Goal: Task Accomplishment & Management: Complete application form

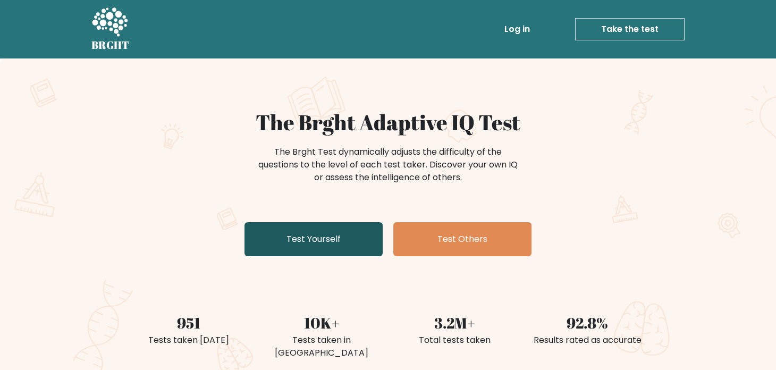
click at [337, 233] on link "Test Yourself" at bounding box center [313, 239] width 138 height 34
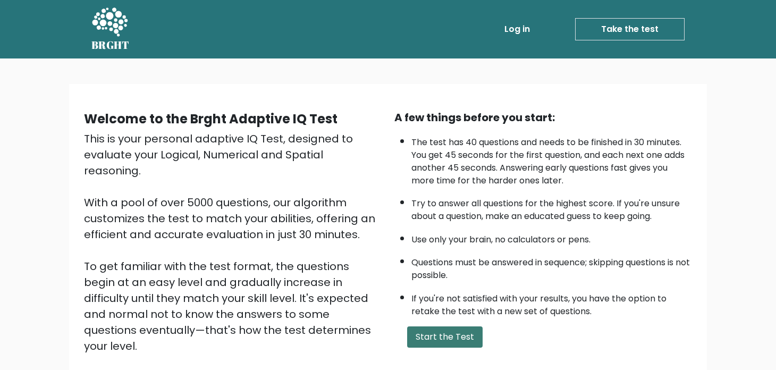
click at [450, 332] on button "Start the Test" at bounding box center [444, 336] width 75 height 21
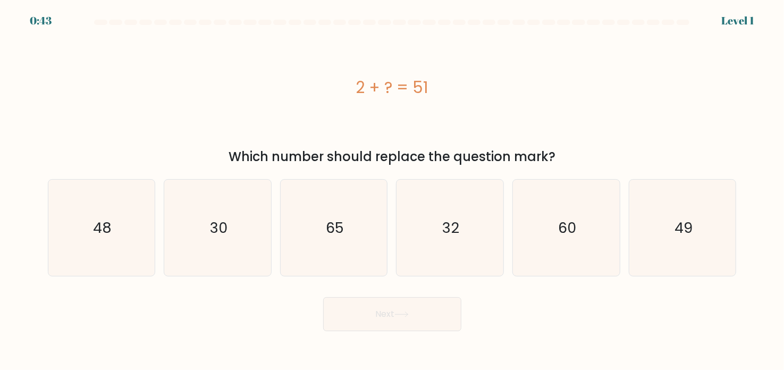
click at [538, 103] on div "2 + ? = 51" at bounding box center [392, 87] width 689 height 111
click at [665, 227] on icon "49" at bounding box center [682, 228] width 96 height 96
click at [393, 190] on input "f. 49" at bounding box center [392, 187] width 1 height 5
radio input "true"
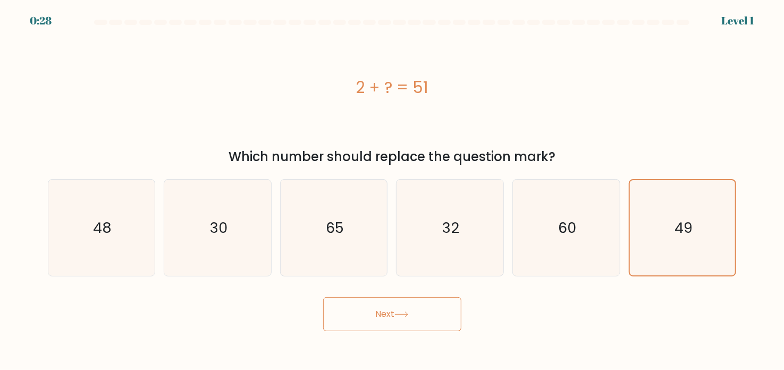
click at [417, 321] on button "Next" at bounding box center [392, 314] width 138 height 34
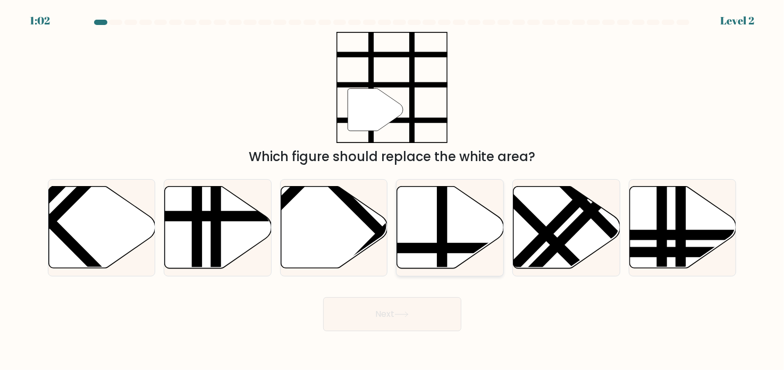
click at [408, 198] on icon at bounding box center [450, 228] width 107 height 82
click at [393, 190] on input "d." at bounding box center [392, 187] width 1 height 5
radio input "true"
click at [373, 315] on button "Next" at bounding box center [392, 314] width 138 height 34
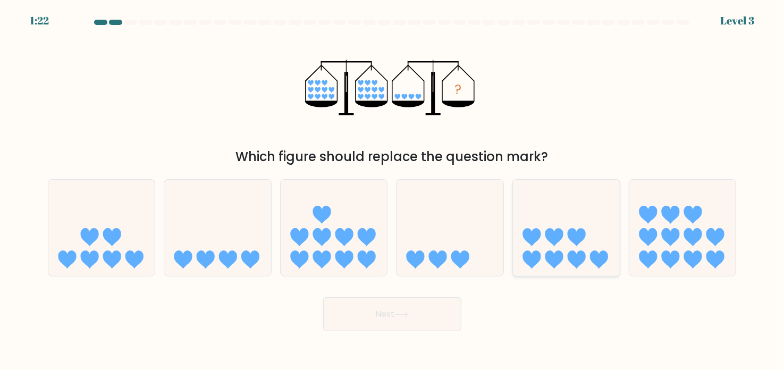
click at [580, 205] on icon at bounding box center [566, 227] width 107 height 88
click at [393, 190] on input "e." at bounding box center [392, 187] width 1 height 5
radio input "true"
click at [453, 308] on button "Next" at bounding box center [392, 314] width 138 height 34
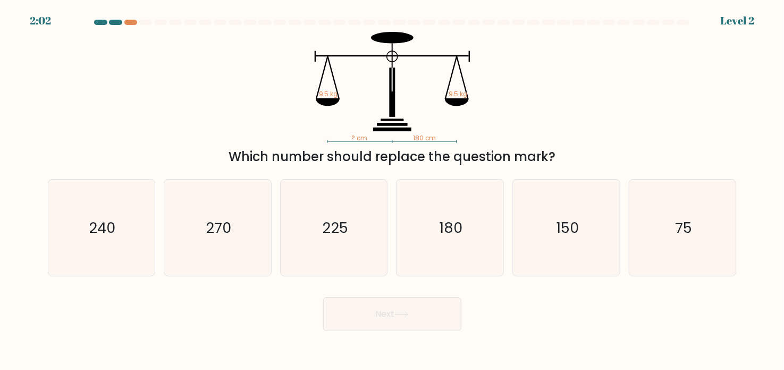
click at [331, 152] on div "Which number should replace the question mark?" at bounding box center [392, 156] width 676 height 19
click at [488, 243] on icon "180" at bounding box center [450, 228] width 96 height 96
click at [393, 190] on input "d. 180" at bounding box center [392, 187] width 1 height 5
radio input "true"
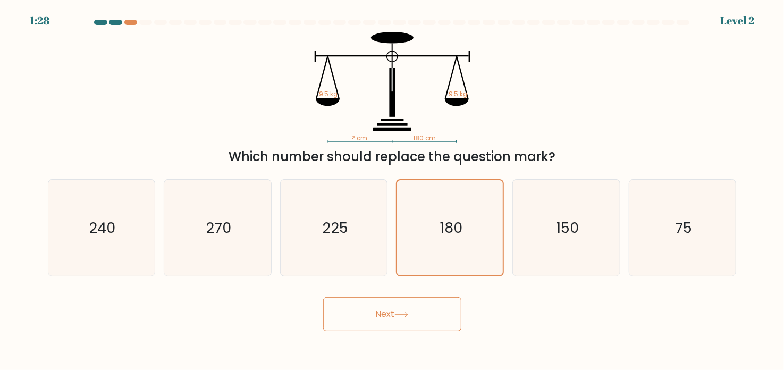
click at [422, 306] on button "Next" at bounding box center [392, 314] width 138 height 34
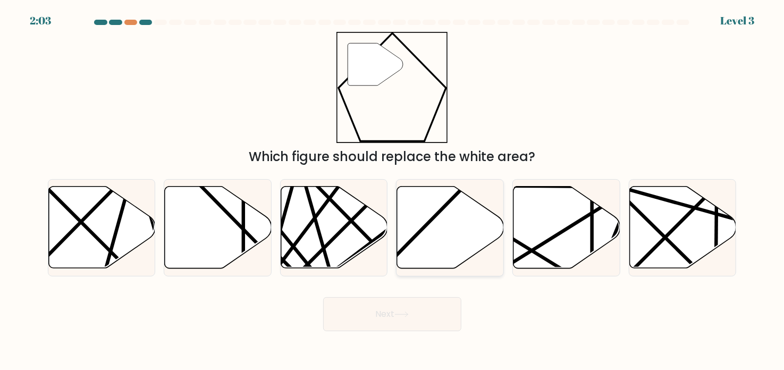
click at [438, 206] on icon at bounding box center [450, 228] width 107 height 82
click at [393, 190] on input "d." at bounding box center [392, 187] width 1 height 5
radio input "true"
click at [420, 317] on button "Next" at bounding box center [392, 314] width 138 height 34
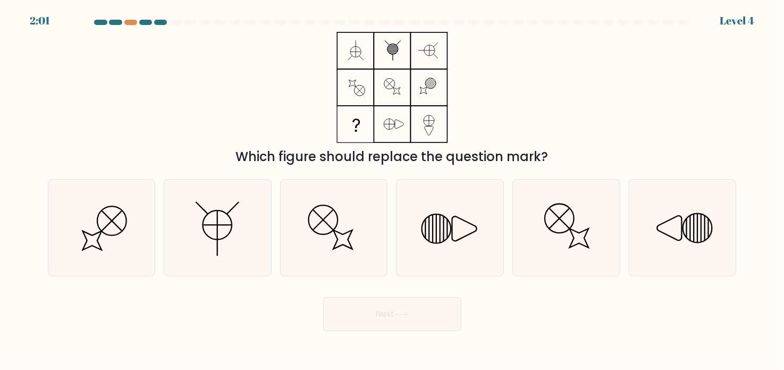
click at [623, 56] on div "Which figure should replace the question mark?" at bounding box center [391, 99] width 701 height 134
click at [622, 62] on div "Which figure should replace the question mark?" at bounding box center [391, 99] width 701 height 134
click at [458, 94] on icon at bounding box center [392, 87] width 133 height 111
click at [464, 104] on div "Which figure should replace the question mark?" at bounding box center [391, 99] width 701 height 134
click at [675, 217] on icon at bounding box center [682, 228] width 96 height 96
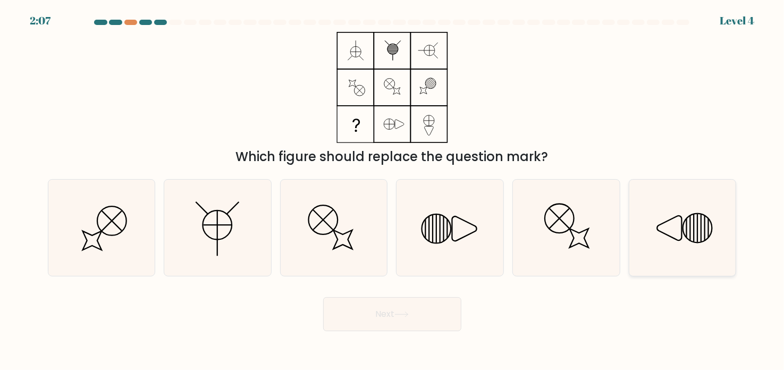
click at [393, 190] on input "f." at bounding box center [392, 187] width 1 height 5
radio input "true"
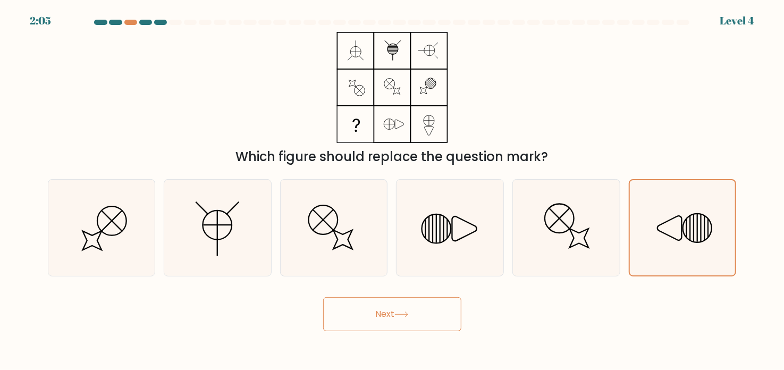
click at [431, 309] on button "Next" at bounding box center [392, 314] width 138 height 34
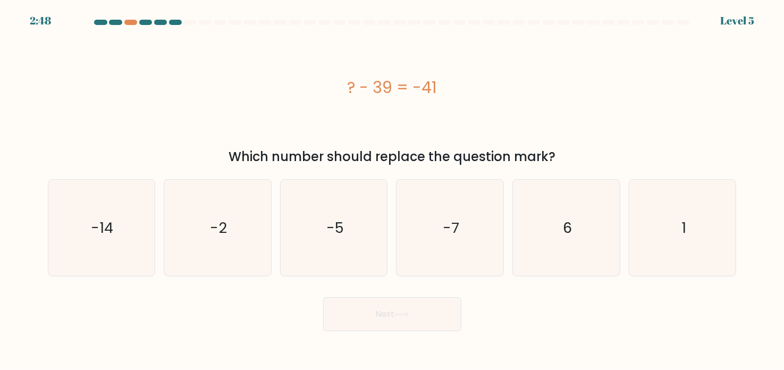
click at [606, 124] on div "? - 39 = -41" at bounding box center [392, 87] width 689 height 111
click at [256, 184] on icon "-2" at bounding box center [218, 228] width 96 height 96
click at [392, 185] on input "b. -2" at bounding box center [392, 187] width 1 height 5
radio input "true"
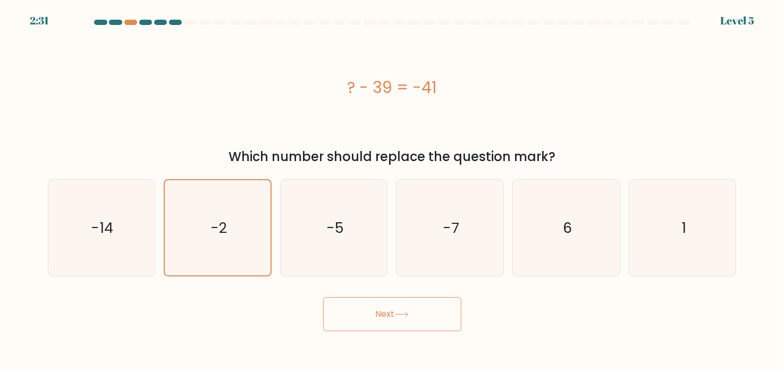
click at [400, 317] on icon at bounding box center [401, 314] width 14 height 6
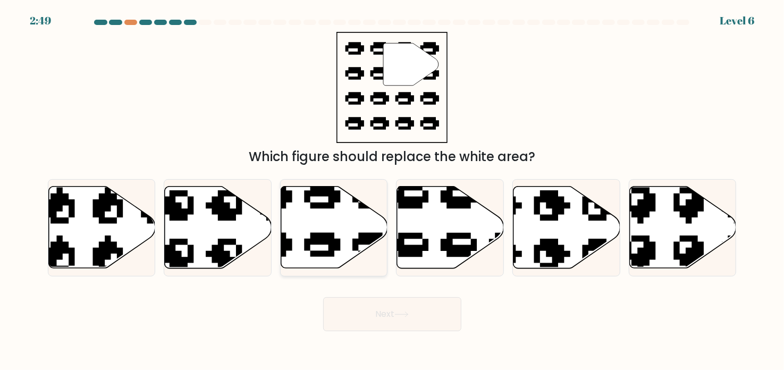
click at [348, 228] on icon at bounding box center [334, 228] width 107 height 82
click at [392, 190] on input "c." at bounding box center [392, 187] width 1 height 5
radio input "true"
click at [404, 317] on icon at bounding box center [401, 314] width 14 height 6
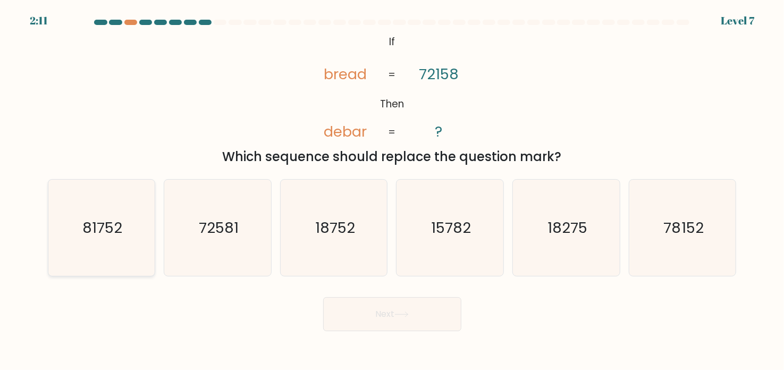
click at [88, 213] on icon "81752" at bounding box center [101, 228] width 96 height 96
click at [392, 190] on input "a. 81752" at bounding box center [392, 187] width 1 height 5
radio input "true"
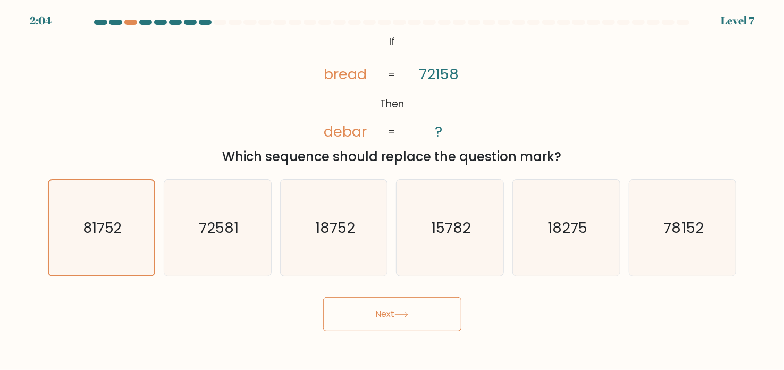
click at [371, 318] on button "Next" at bounding box center [392, 314] width 138 height 34
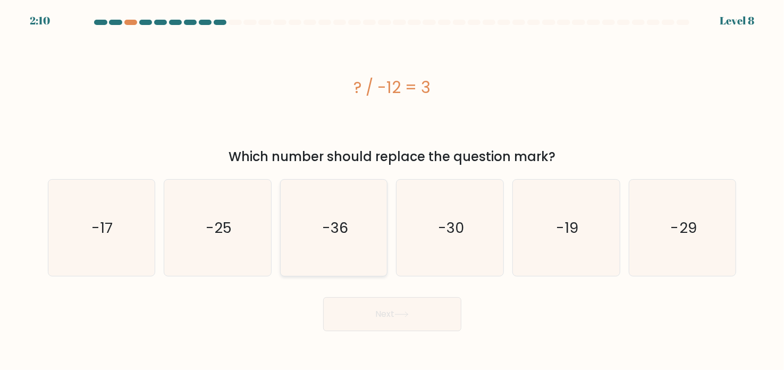
click at [349, 187] on icon "-36" at bounding box center [334, 228] width 96 height 96
click at [392, 187] on input "c. -36" at bounding box center [392, 187] width 1 height 5
radio input "true"
click at [413, 328] on button "Next" at bounding box center [392, 314] width 138 height 34
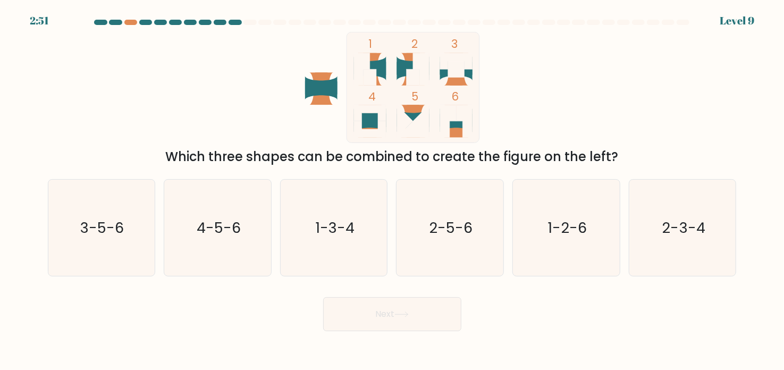
click at [571, 112] on div "1 2 3 4 5 6 Which three shapes can be combined to create the figure on the left?" at bounding box center [391, 99] width 701 height 134
click at [565, 114] on div "1 2 3 4 5 6 Which three shapes can be combined to create the figure on the left?" at bounding box center [391, 99] width 701 height 134
click at [116, 210] on icon "3-5-6" at bounding box center [101, 228] width 96 height 96
click at [392, 190] on input "a. 3-5-6" at bounding box center [392, 187] width 1 height 5
radio input "true"
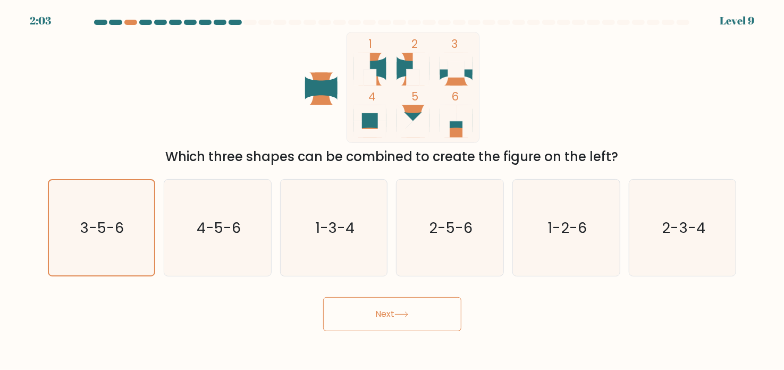
click at [430, 323] on button "Next" at bounding box center [392, 314] width 138 height 34
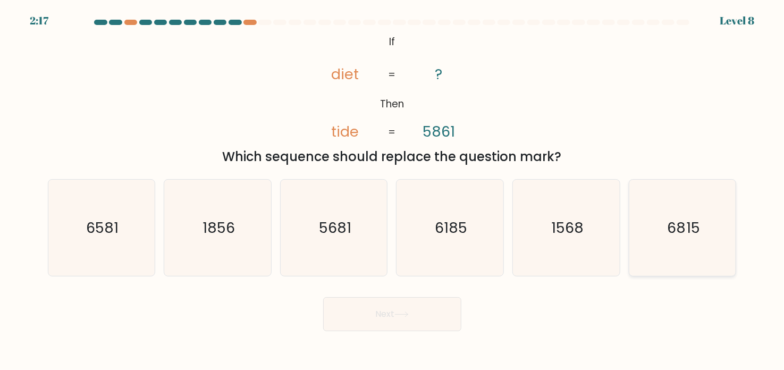
click at [673, 222] on text "6815" at bounding box center [683, 227] width 32 height 20
click at [393, 190] on input "f. 6815" at bounding box center [392, 187] width 1 height 5
radio input "true"
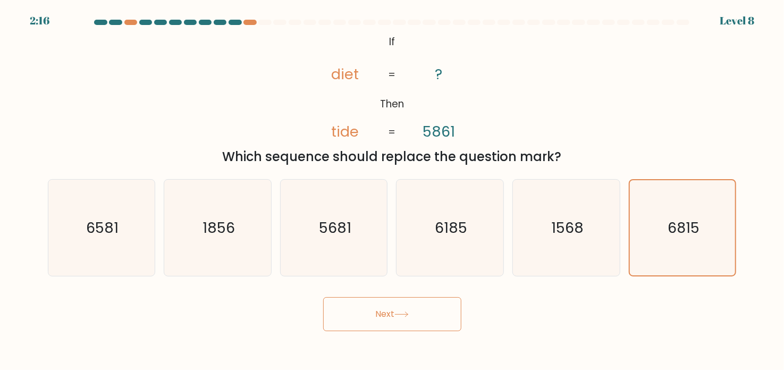
click at [397, 296] on div "Next" at bounding box center [391, 310] width 701 height 42
click at [399, 310] on button "Next" at bounding box center [392, 314] width 138 height 34
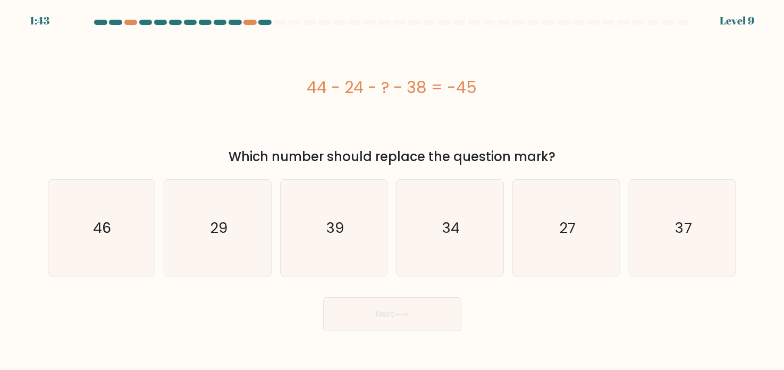
click at [466, 121] on div "44 - 24 - ? - 38 = -45" at bounding box center [392, 87] width 689 height 111
click at [554, 210] on icon "27" at bounding box center [566, 228] width 96 height 96
click at [393, 190] on input "e. 27" at bounding box center [392, 187] width 1 height 5
radio input "true"
click at [407, 320] on button "Next" at bounding box center [392, 314] width 138 height 34
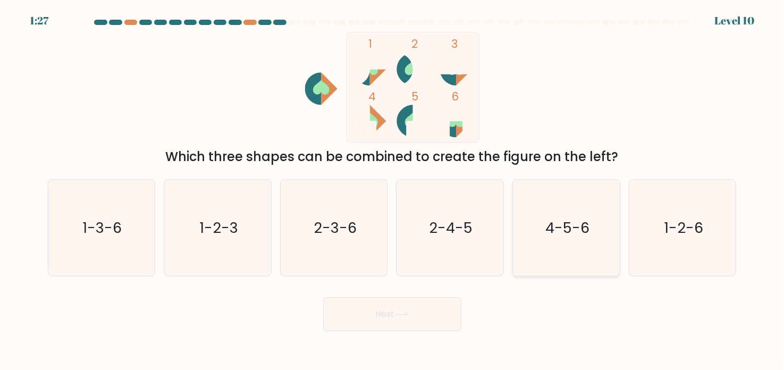
click at [531, 214] on icon "4-5-6" at bounding box center [566, 228] width 96 height 96
click at [393, 190] on input "e. 4-5-6" at bounding box center [392, 187] width 1 height 5
radio input "true"
click at [409, 311] on icon at bounding box center [401, 314] width 14 height 6
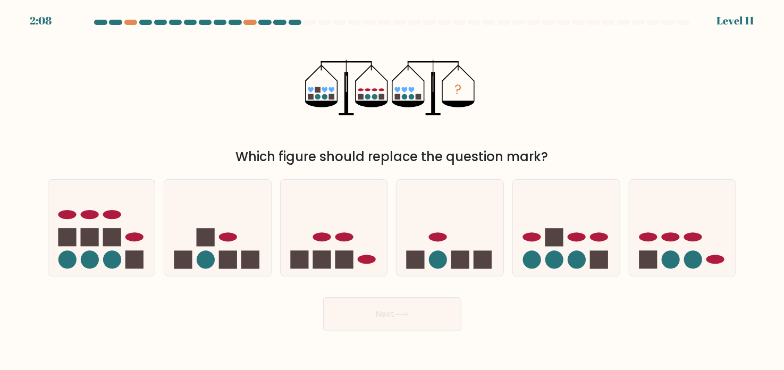
click at [405, 117] on icon "?" at bounding box center [391, 87] width 173 height 111
click at [444, 98] on icon "?" at bounding box center [391, 87] width 173 height 111
click at [362, 101] on icon at bounding box center [371, 103] width 32 height 6
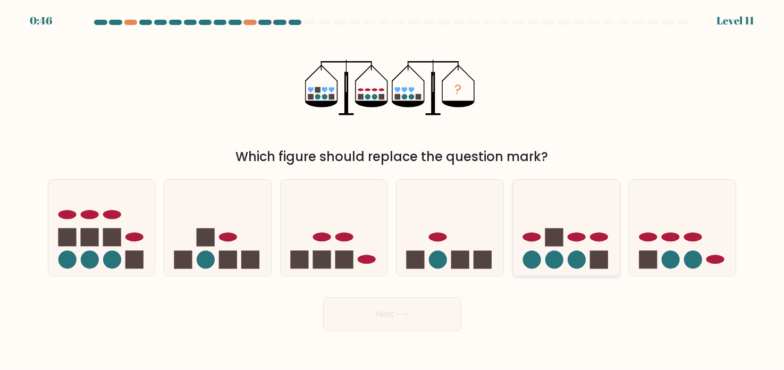
click at [537, 252] on circle at bounding box center [532, 260] width 18 height 18
click at [393, 190] on input "e." at bounding box center [392, 187] width 1 height 5
radio input "true"
click at [362, 315] on button "Next" at bounding box center [392, 314] width 138 height 34
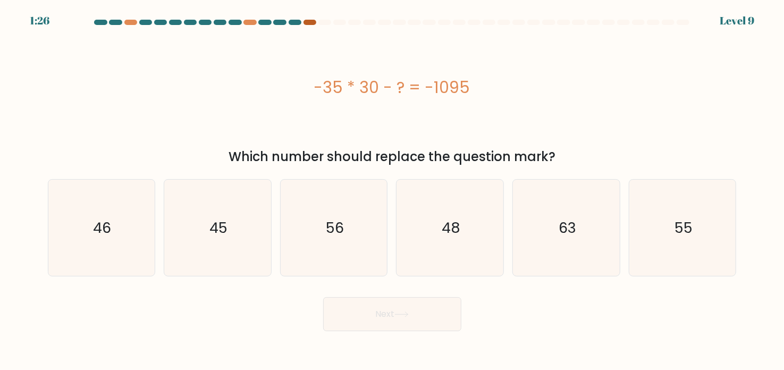
click at [306, 23] on div at bounding box center [309, 22] width 13 height 5
click at [581, 89] on div "-35 * 30 - ? = -1095" at bounding box center [392, 87] width 689 height 24
click at [642, 236] on icon "55" at bounding box center [682, 228] width 96 height 96
click at [393, 190] on input "f. 55" at bounding box center [392, 187] width 1 height 5
radio input "true"
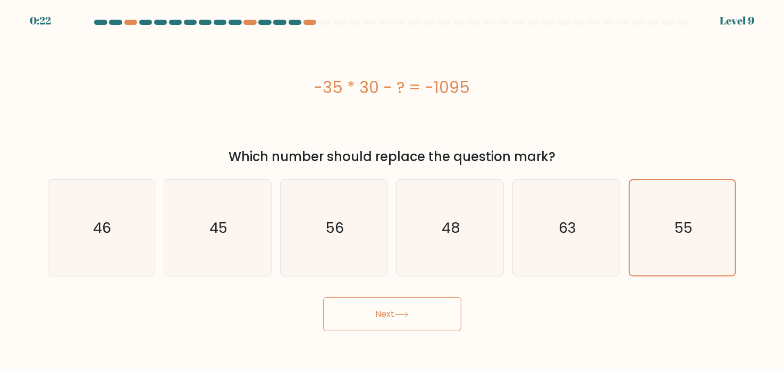
click at [418, 320] on button "Next" at bounding box center [392, 314] width 138 height 34
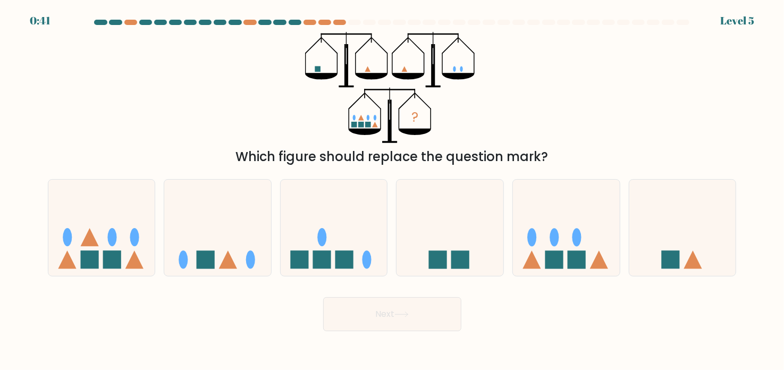
click at [332, 24] on at bounding box center [392, 22] width 597 height 5
click at [537, 230] on icon at bounding box center [566, 227] width 107 height 88
click at [393, 190] on input "e." at bounding box center [392, 187] width 1 height 5
radio input "true"
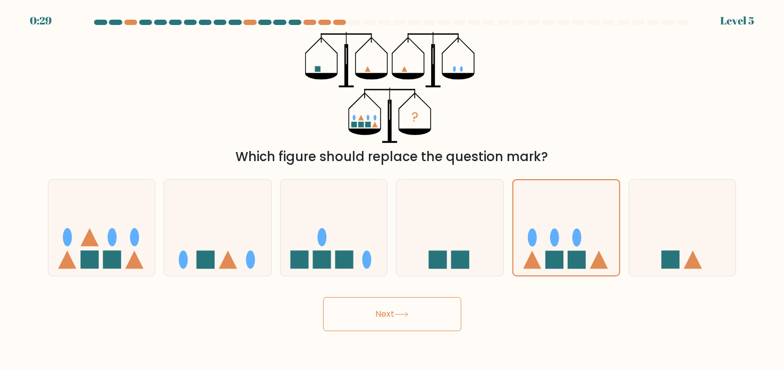
click at [360, 309] on button "Next" at bounding box center [392, 314] width 138 height 34
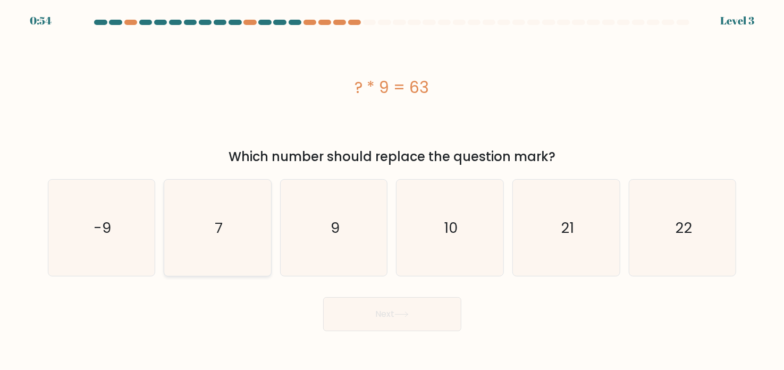
click at [190, 232] on icon "7" at bounding box center [218, 228] width 96 height 96
click at [392, 190] on input "b. 7" at bounding box center [392, 187] width 1 height 5
radio input "true"
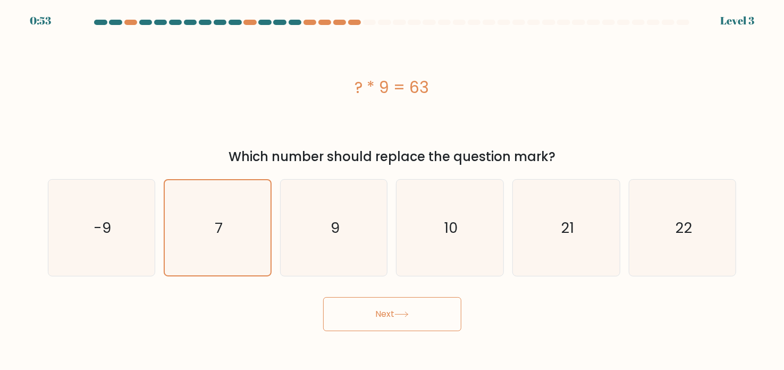
click at [380, 312] on button "Next" at bounding box center [392, 314] width 138 height 34
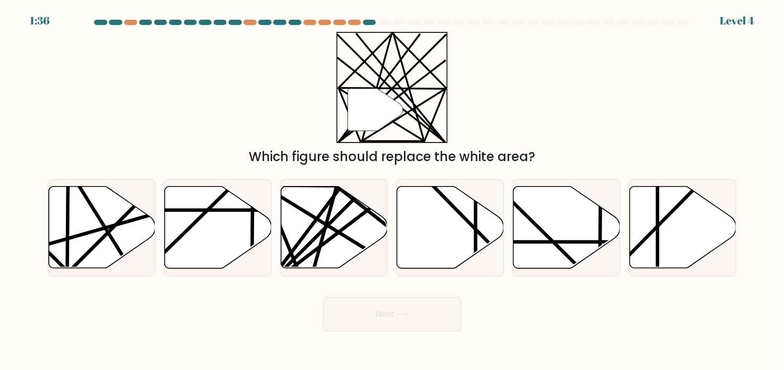
click at [213, 70] on div "" Which figure should replace the white area?" at bounding box center [391, 99] width 701 height 134
click at [236, 123] on div "" Which figure should replace the white area?" at bounding box center [391, 99] width 701 height 134
click at [305, 210] on line at bounding box center [345, 236] width 168 height 103
click at [392, 190] on input "c." at bounding box center [392, 187] width 1 height 5
radio input "true"
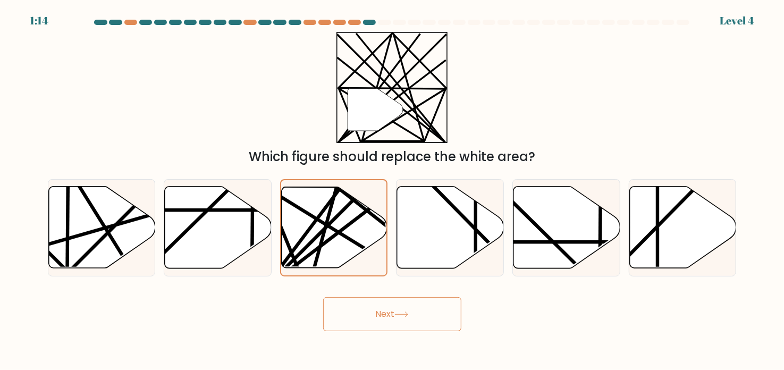
click at [417, 315] on button "Next" at bounding box center [392, 314] width 138 height 34
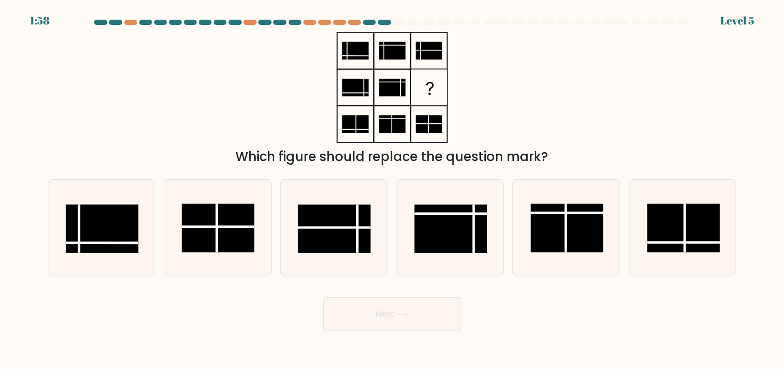
click at [260, 114] on div "Which figure should replace the question mark?" at bounding box center [391, 99] width 701 height 134
click at [370, 235] on rect at bounding box center [334, 229] width 72 height 48
click at [392, 190] on input "c." at bounding box center [392, 187] width 1 height 5
radio input "true"
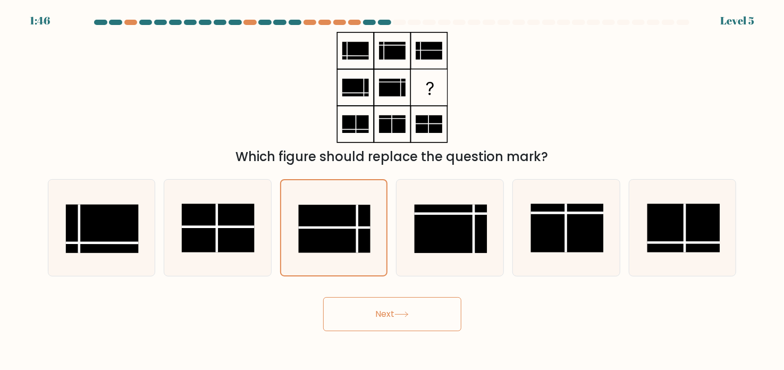
click at [409, 306] on button "Next" at bounding box center [392, 314] width 138 height 34
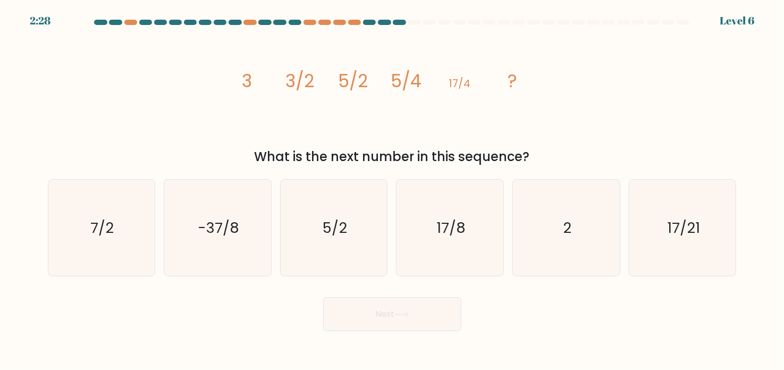
click at [332, 95] on icon "image/svg+xml 3 3/2 5/2 5/4 17/4 ?" at bounding box center [392, 87] width 319 height 111
click at [308, 89] on tspan "3/2" at bounding box center [299, 81] width 29 height 25
click at [688, 199] on icon "17/21" at bounding box center [682, 228] width 96 height 96
click at [393, 190] on input "f. 17/21" at bounding box center [392, 187] width 1 height 5
radio input "true"
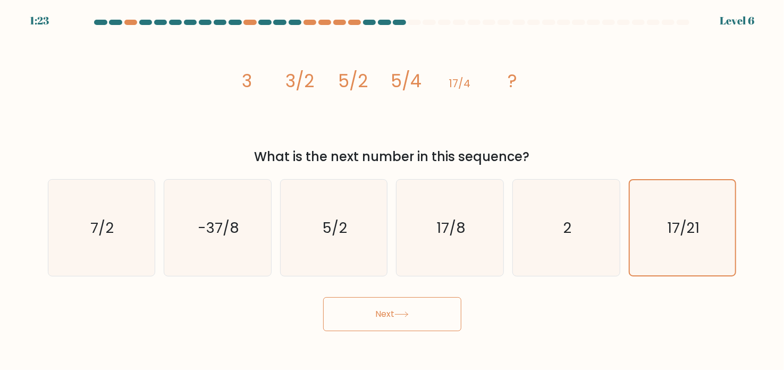
click at [373, 310] on button "Next" at bounding box center [392, 314] width 138 height 34
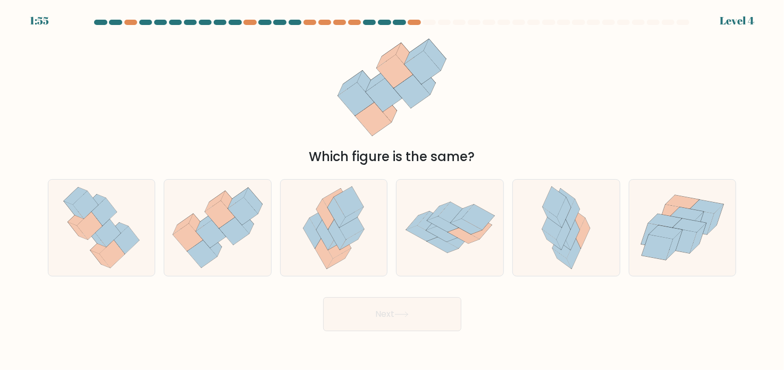
click at [343, 26] on div at bounding box center [391, 25] width 701 height 10
click at [341, 22] on div at bounding box center [339, 22] width 13 height 5
click at [343, 191] on icon at bounding box center [334, 228] width 80 height 96
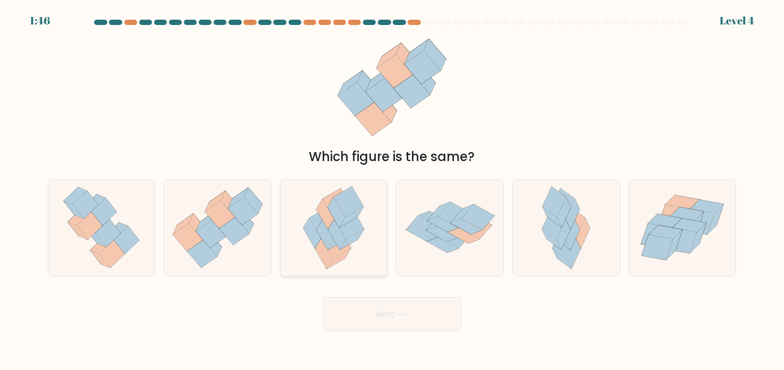
click at [392, 190] on input "c." at bounding box center [392, 187] width 1 height 5
radio input "true"
click at [406, 317] on icon at bounding box center [401, 314] width 14 height 6
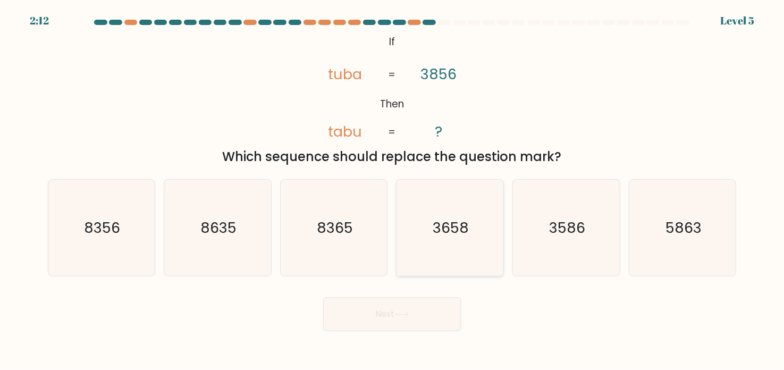
click at [422, 197] on icon "3658" at bounding box center [450, 228] width 96 height 96
click at [393, 190] on input "d. 3658" at bounding box center [392, 187] width 1 height 5
radio input "true"
click at [375, 309] on button "Next" at bounding box center [392, 314] width 138 height 34
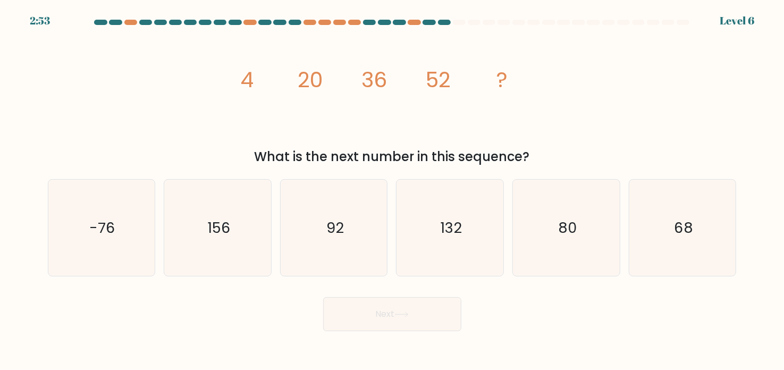
click at [343, 107] on icon "image/svg+xml 4 20 36 52 ?" at bounding box center [392, 87] width 319 height 111
click at [505, 88] on tspan "?" at bounding box center [501, 80] width 11 height 30
click at [645, 195] on icon "68" at bounding box center [682, 228] width 96 height 96
click at [393, 190] on input "f. 68" at bounding box center [392, 187] width 1 height 5
radio input "true"
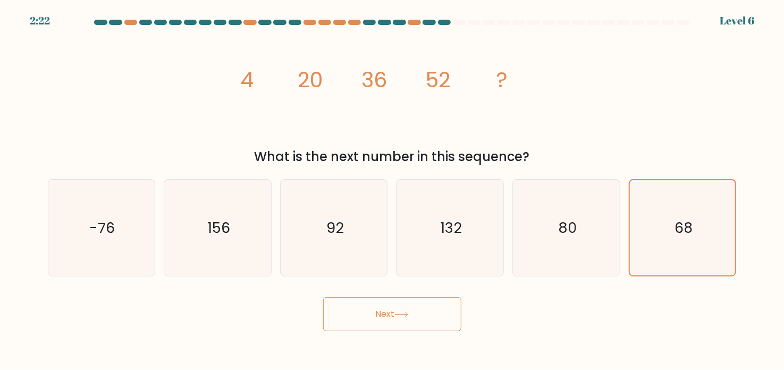
click at [346, 316] on button "Next" at bounding box center [392, 314] width 138 height 34
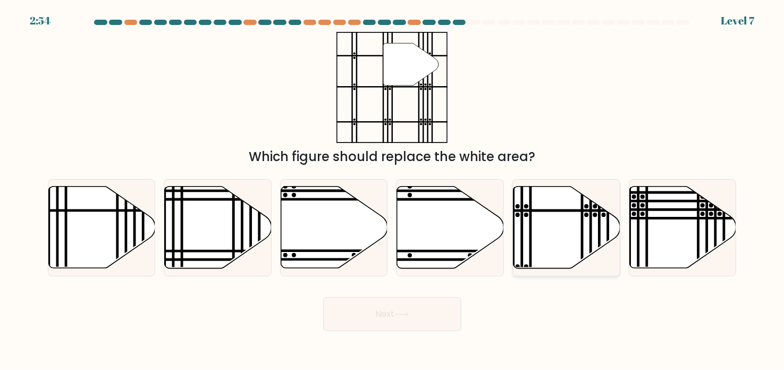
click at [553, 235] on icon at bounding box center [566, 228] width 107 height 82
click at [393, 190] on input "e." at bounding box center [392, 187] width 1 height 5
radio input "true"
click at [387, 312] on button "Next" at bounding box center [392, 314] width 138 height 34
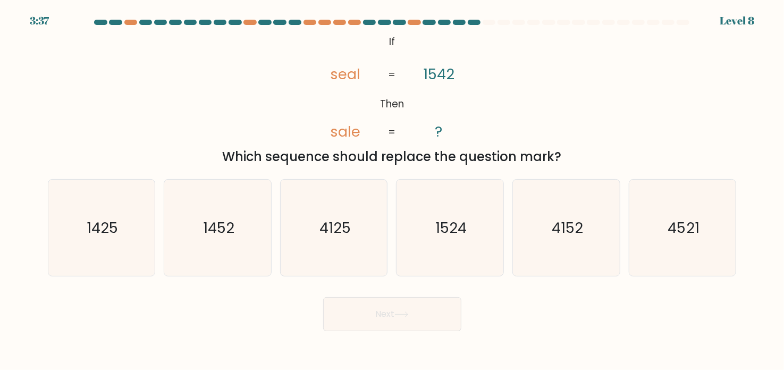
click at [479, 137] on icon "@import url('https://fonts.googleapis.com/css?family=Abril+Fatface:400,100,100i…" at bounding box center [392, 87] width 180 height 111
click at [53, 243] on div "1425" at bounding box center [102, 227] width 108 height 97
click at [392, 190] on input "a. 1425" at bounding box center [392, 187] width 1 height 5
radio input "true"
click at [414, 307] on button "Next" at bounding box center [392, 314] width 138 height 34
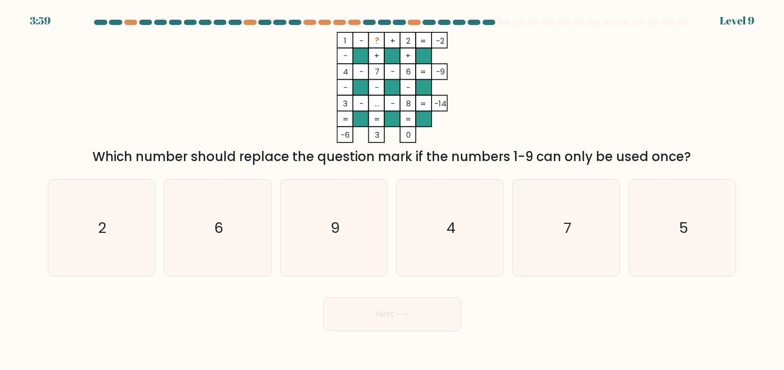
click at [297, 123] on icon "1 - ? + 2 -2 - + + 4 - 7 - 6 -9 - - - 3 - ... - 8 = -14 = = = = -6 3 0 =" at bounding box center [392, 87] width 319 height 111
click at [439, 75] on tspan "-9" at bounding box center [439, 71] width 9 height 11
click at [691, 227] on icon "5" at bounding box center [682, 228] width 96 height 96
click at [393, 190] on input "f. 5" at bounding box center [392, 187] width 1 height 5
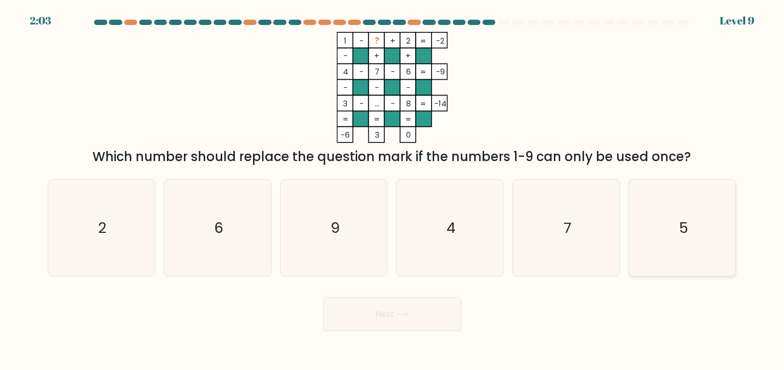
radio input "true"
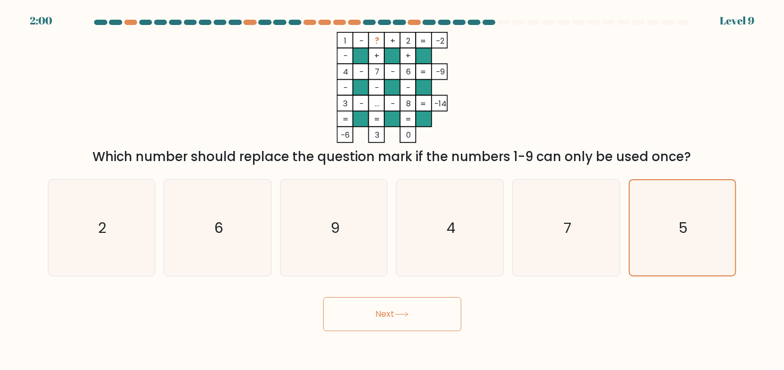
click at [426, 311] on button "Next" at bounding box center [392, 314] width 138 height 34
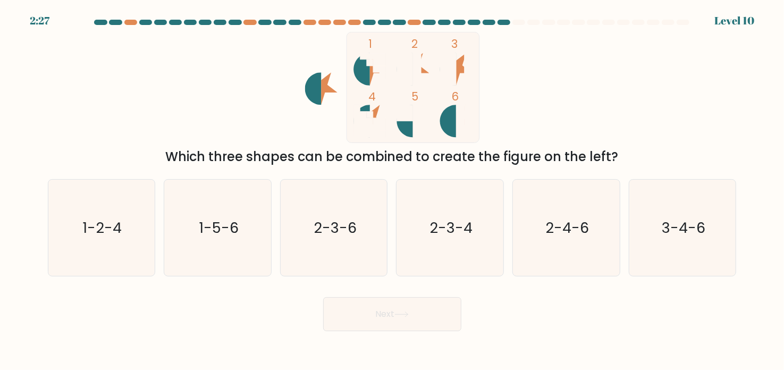
click at [458, 67] on icon at bounding box center [464, 69] width 16 height 32
click at [293, 193] on icon "2-3-6" at bounding box center [334, 228] width 96 height 96
click at [392, 190] on input "c. 2-3-6" at bounding box center [392, 187] width 1 height 5
radio input "true"
click at [369, 309] on button "Next" at bounding box center [392, 314] width 138 height 34
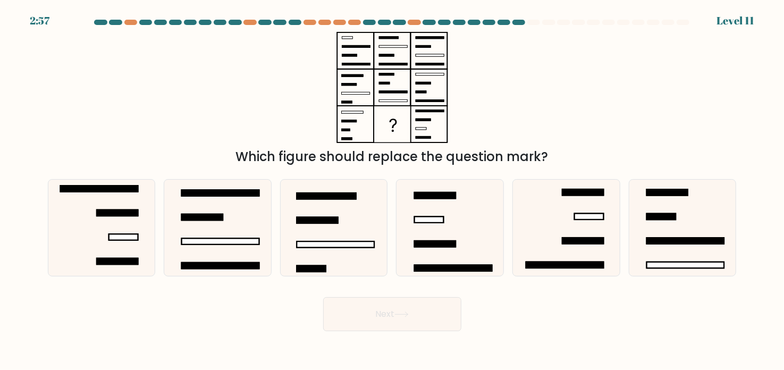
click at [394, 84] on icon at bounding box center [392, 87] width 133 height 111
click at [352, 45] on icon at bounding box center [392, 87] width 133 height 111
click at [669, 84] on div "Which figure should replace the question mark?" at bounding box center [391, 99] width 701 height 134
click at [596, 85] on div "Which figure should replace the question mark?" at bounding box center [391, 99] width 701 height 134
click at [577, 103] on div "Which figure should replace the question mark?" at bounding box center [391, 99] width 701 height 134
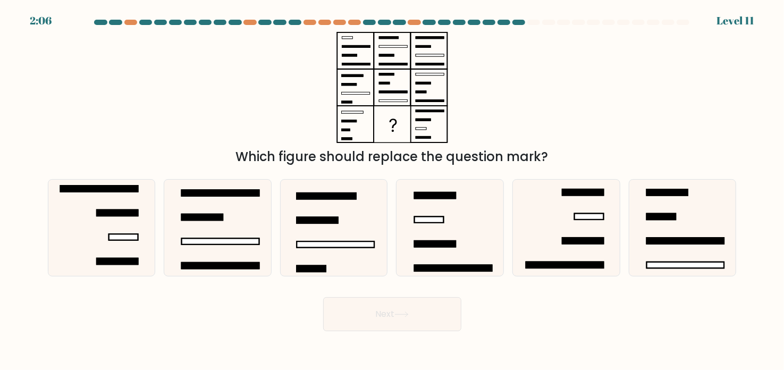
click at [424, 59] on icon at bounding box center [392, 87] width 133 height 111
click at [433, 208] on icon at bounding box center [450, 228] width 96 height 96
click at [393, 190] on input "d." at bounding box center [392, 187] width 1 height 5
radio input "true"
click at [422, 320] on button "Next" at bounding box center [392, 314] width 138 height 34
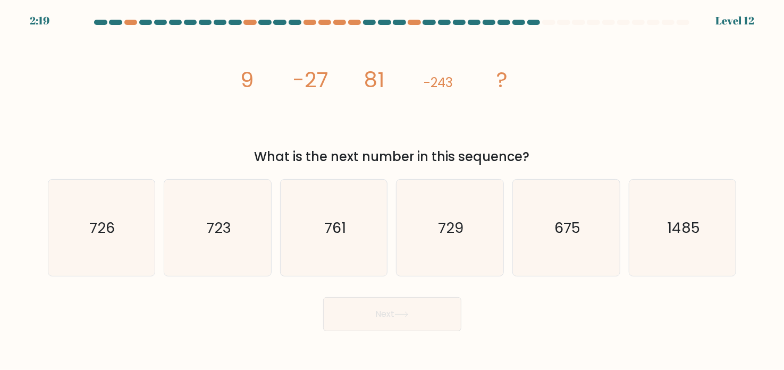
click at [575, 41] on div "image/svg+xml 9 -27 81 -243 ? What is the next number in this sequence?" at bounding box center [391, 99] width 701 height 134
click at [312, 83] on tspan "-27" at bounding box center [310, 80] width 36 height 30
click at [504, 113] on icon "image/svg+xml 9 -27 81 -243 ?" at bounding box center [392, 87] width 319 height 111
click at [436, 231] on icon "729" at bounding box center [450, 228] width 96 height 96
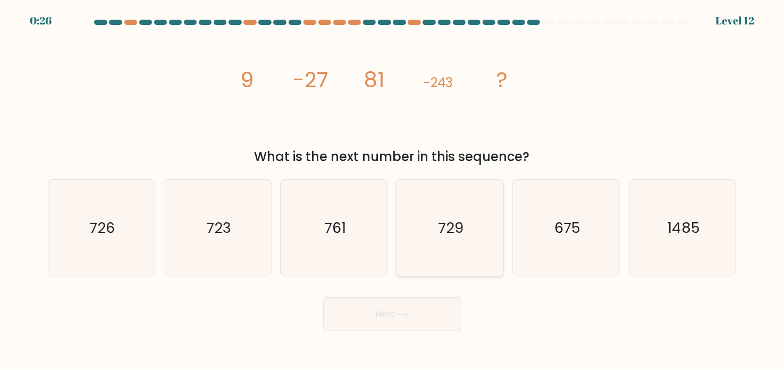
click at [393, 190] on input "d. 729" at bounding box center [392, 187] width 1 height 5
radio input "true"
drag, startPoint x: 422, startPoint y: 319, endPoint x: 421, endPoint y: 311, distance: 8.5
click at [421, 318] on button "Next" at bounding box center [392, 314] width 138 height 34
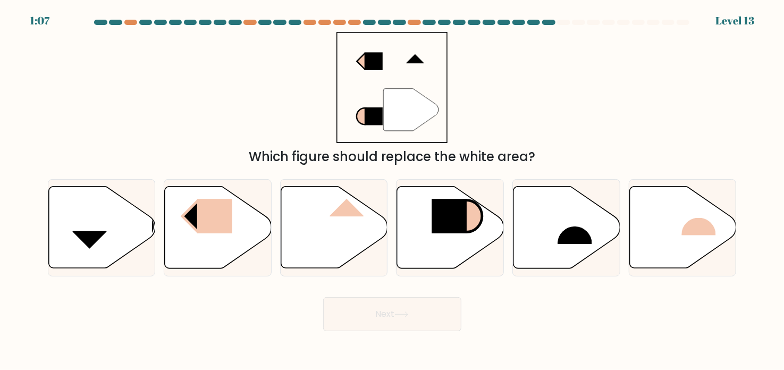
click at [510, 99] on div "" Which figure should replace the white area?" at bounding box center [391, 99] width 701 height 134
click at [401, 82] on icon """ at bounding box center [391, 87] width 111 height 111
click at [60, 232] on icon at bounding box center [101, 228] width 107 height 82
click at [392, 190] on input "a." at bounding box center [392, 187] width 1 height 5
radio input "true"
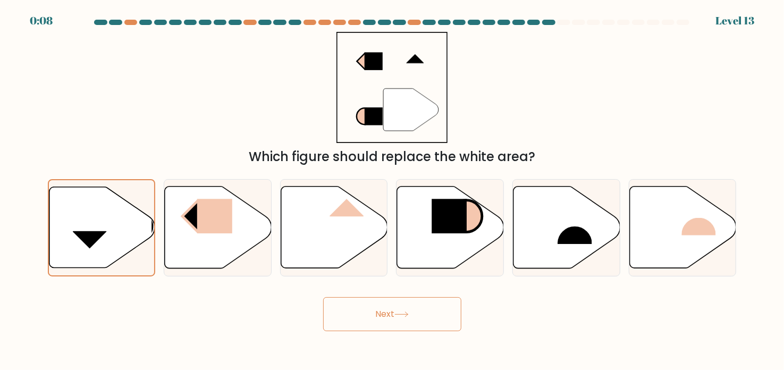
click at [405, 319] on button "Next" at bounding box center [392, 314] width 138 height 34
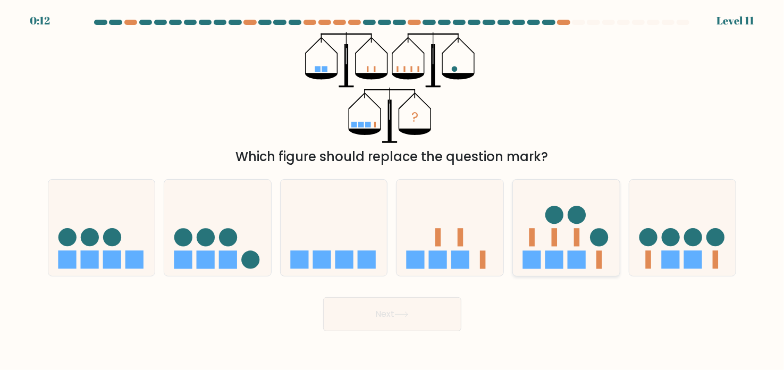
click at [586, 241] on icon at bounding box center [566, 227] width 107 height 88
click at [393, 190] on input "e." at bounding box center [392, 187] width 1 height 5
radio input "true"
click at [420, 323] on button "Next" at bounding box center [392, 314] width 138 height 34
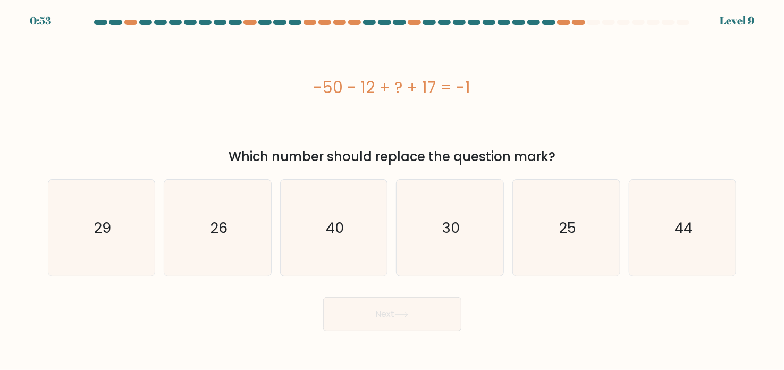
click at [618, 79] on div "-50 - 12 + ? + 17 = -1" at bounding box center [392, 87] width 689 height 24
click at [674, 189] on icon "44" at bounding box center [682, 228] width 96 height 96
click at [393, 189] on input "f. 44" at bounding box center [392, 187] width 1 height 5
radio input "true"
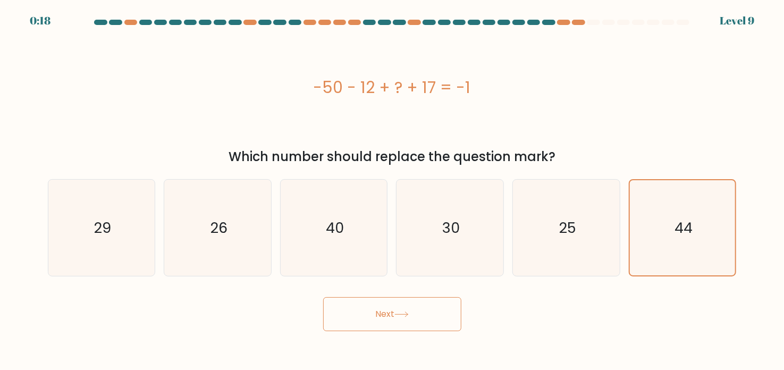
click at [436, 324] on button "Next" at bounding box center [392, 314] width 138 height 34
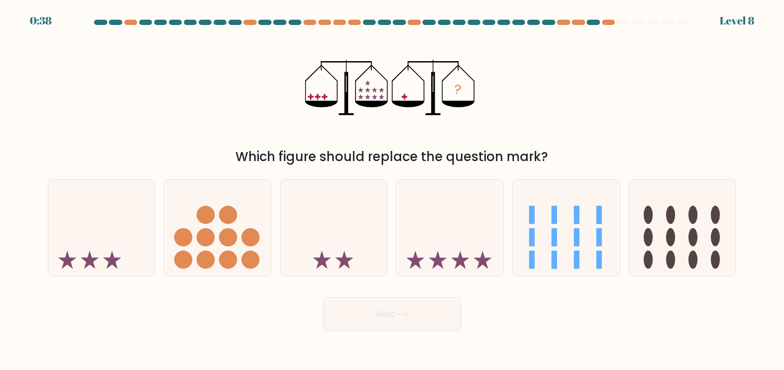
click at [465, 131] on icon "?" at bounding box center [391, 87] width 173 height 111
click at [461, 213] on icon at bounding box center [449, 227] width 107 height 88
click at [393, 190] on input "d." at bounding box center [392, 187] width 1 height 5
radio input "true"
click at [72, 251] on icon at bounding box center [101, 227] width 107 height 88
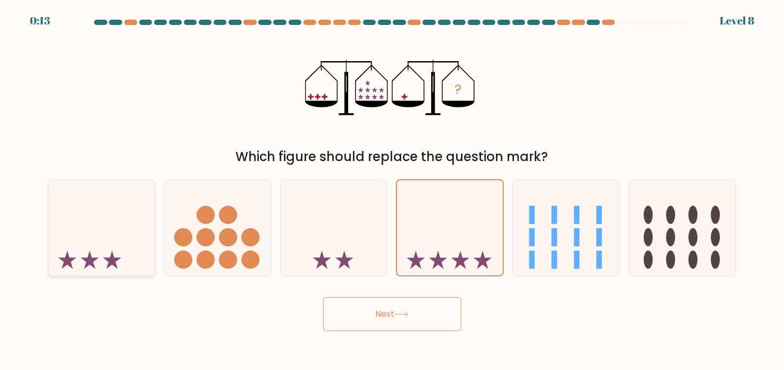
click at [392, 190] on input "a." at bounding box center [392, 187] width 1 height 5
radio input "true"
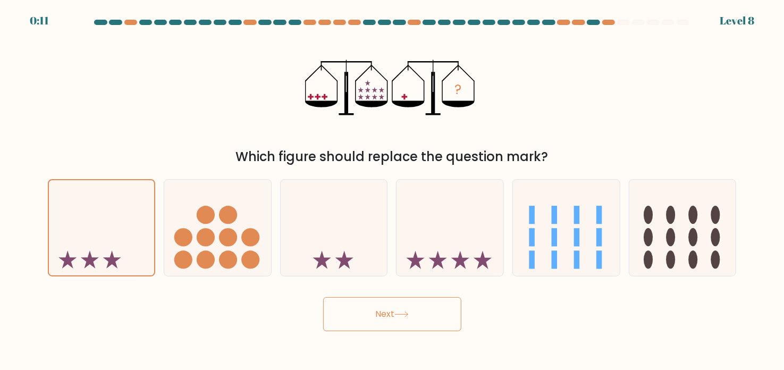
click at [355, 312] on button "Next" at bounding box center [392, 314] width 138 height 34
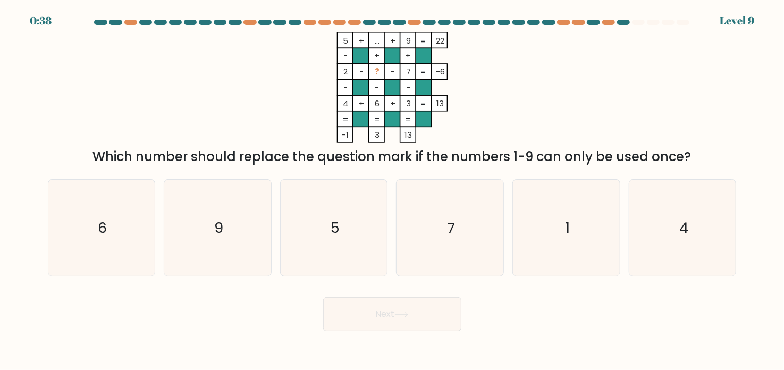
click at [295, 55] on icon "5 + ... + 9 22 - + + 2 - ? - 7 -6 - - - 4 + 6 + 3 = 13 = = = = -1 3 13 =" at bounding box center [392, 87] width 319 height 111
click at [448, 201] on icon "7" at bounding box center [450, 228] width 96 height 96
click at [393, 190] on input "d. 7" at bounding box center [392, 187] width 1 height 5
radio input "true"
drag, startPoint x: 405, startPoint y: 319, endPoint x: 410, endPoint y: 314, distance: 6.8
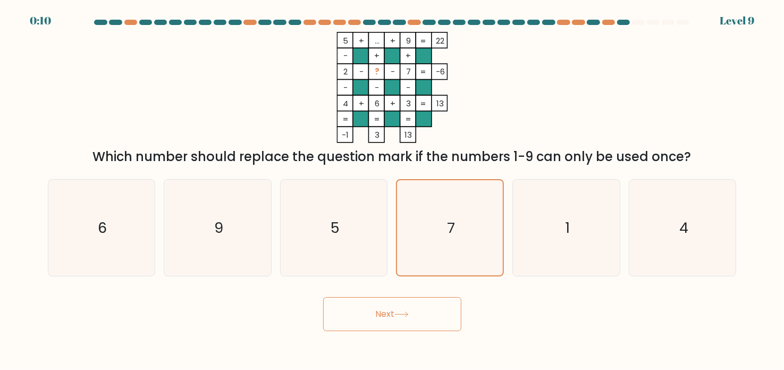
click at [407, 318] on button "Next" at bounding box center [392, 314] width 138 height 34
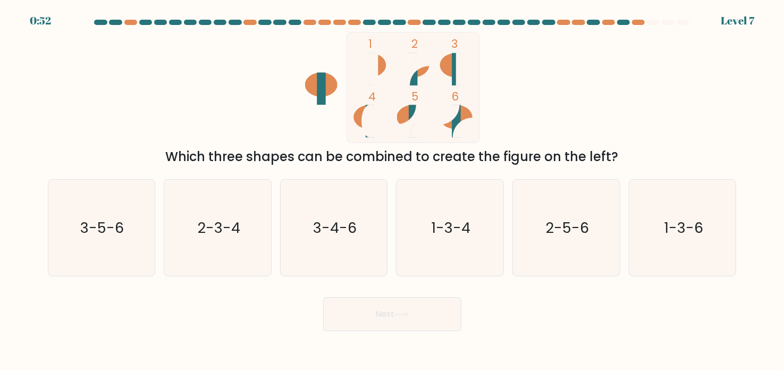
click at [512, 106] on icon "1 2 3 4 5 6" at bounding box center [392, 87] width 286 height 111
drag, startPoint x: 510, startPoint y: 106, endPoint x: 505, endPoint y: 109, distance: 5.9
click at [509, 106] on icon "1 2 3 4 5 6" at bounding box center [392, 87] width 286 height 111
click at [356, 100] on rect at bounding box center [412, 87] width 133 height 111
click at [687, 196] on icon "1-3-6" at bounding box center [682, 228] width 96 height 96
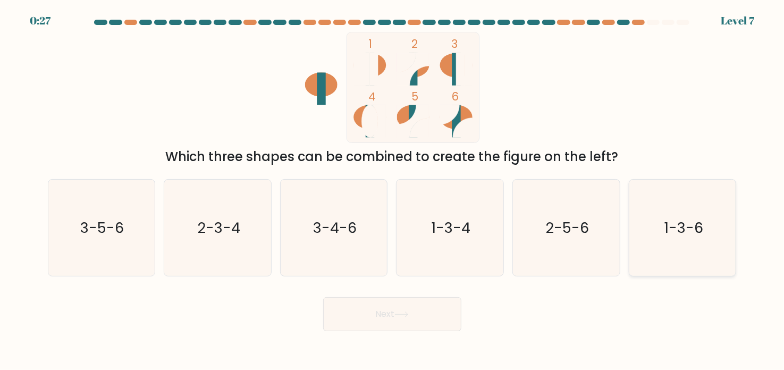
click at [393, 190] on input "f. 1-3-6" at bounding box center [392, 187] width 1 height 5
radio input "true"
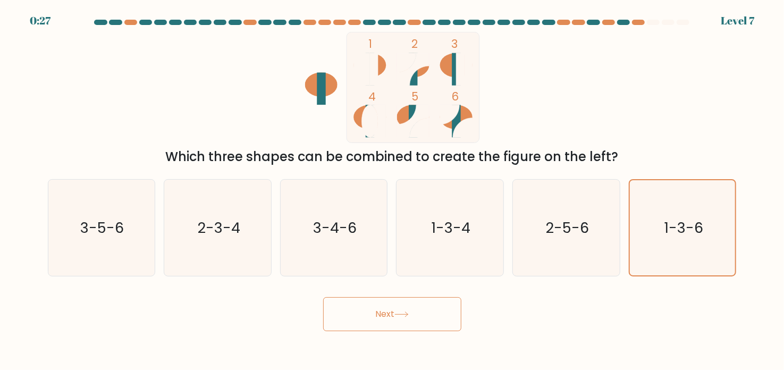
click at [416, 317] on button "Next" at bounding box center [392, 314] width 138 height 34
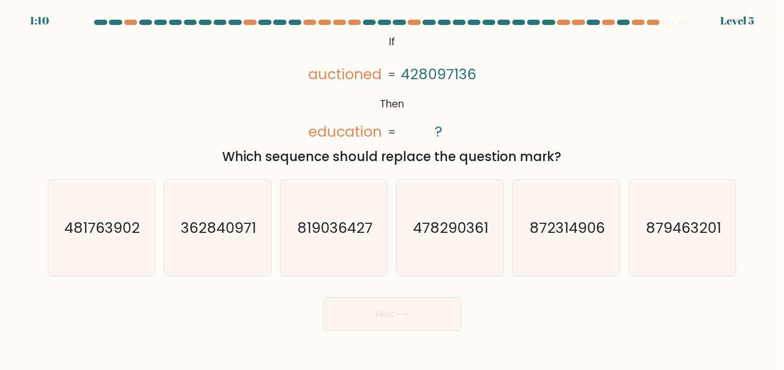
click at [579, 98] on div "@import url('https://fonts.googleapis.com/css?family=Abril+Fatface:400,100,100i…" at bounding box center [391, 99] width 701 height 134
click at [193, 245] on icon "362840971" at bounding box center [218, 228] width 96 height 96
click at [392, 190] on input "b. 362840971" at bounding box center [392, 187] width 1 height 5
radio input "true"
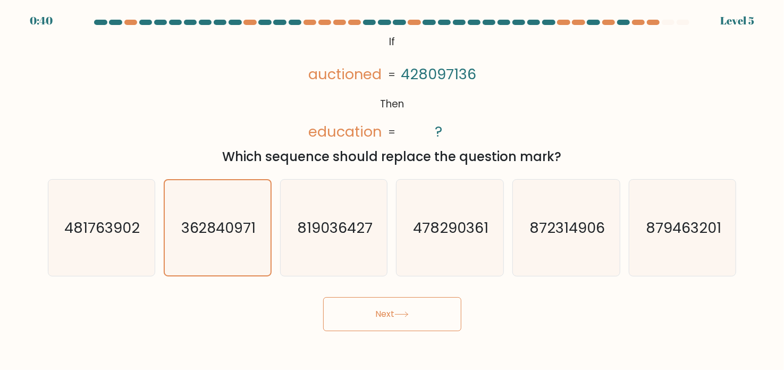
click at [359, 306] on button "Next" at bounding box center [392, 314] width 138 height 34
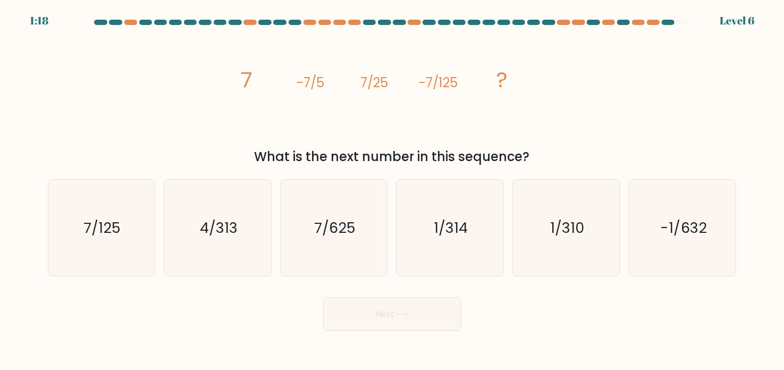
click at [305, 108] on icon "image/svg+xml 7 -7/5 7/25 -7/125 ?" at bounding box center [392, 87] width 319 height 111
click at [624, 74] on div "image/svg+xml 7 -7/5 7/25 -7/125 ? What is the next number in this sequence?" at bounding box center [391, 99] width 701 height 134
click at [323, 214] on icon "7/625" at bounding box center [334, 228] width 96 height 96
click at [392, 190] on input "c. 7/625" at bounding box center [392, 187] width 1 height 5
radio input "true"
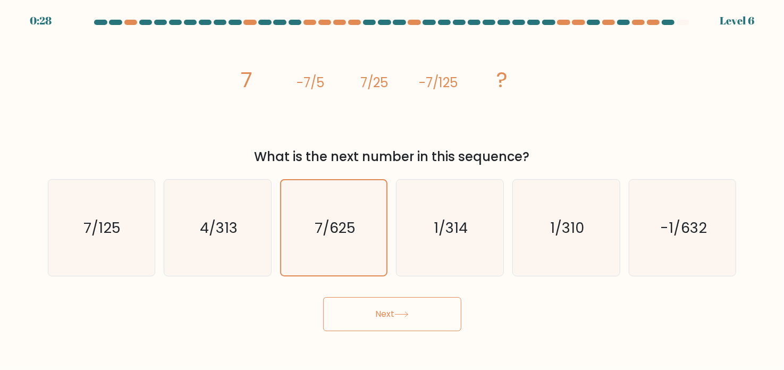
click at [439, 311] on button "Next" at bounding box center [392, 314] width 138 height 34
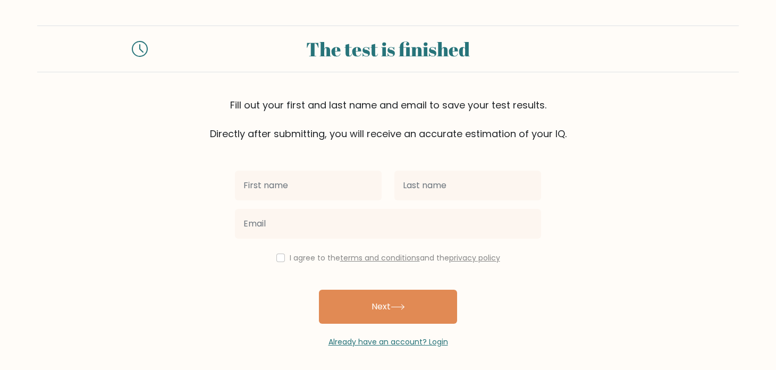
click at [302, 184] on input "text" at bounding box center [308, 186] width 147 height 30
type input "[PERSON_NAME]"
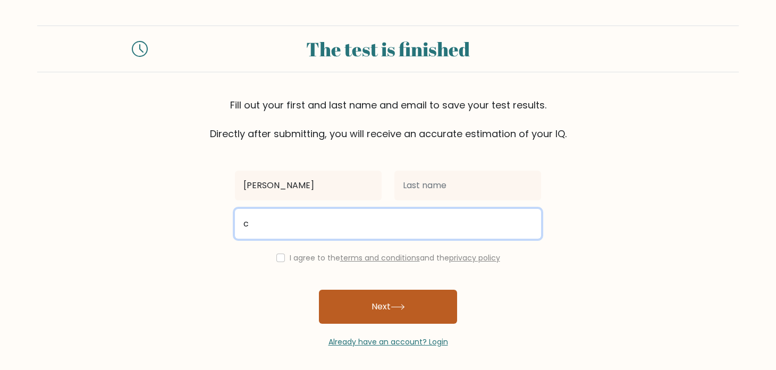
type input "[EMAIL_ADDRESS][DOMAIN_NAME]"
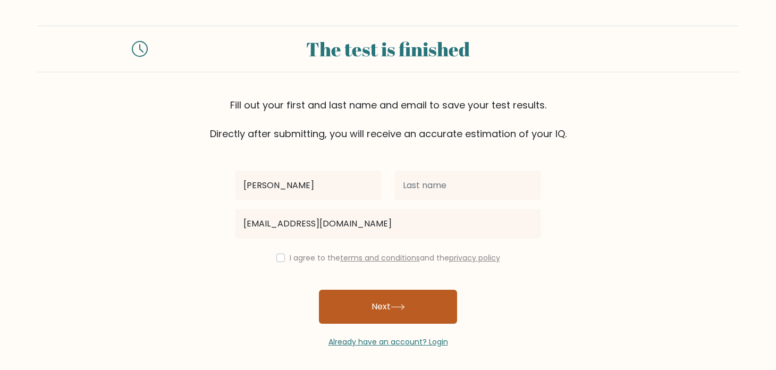
click at [362, 299] on button "Next" at bounding box center [388, 307] width 138 height 34
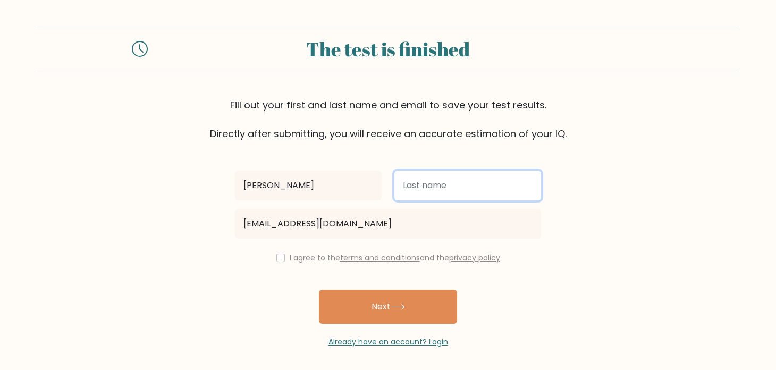
click at [495, 180] on input "text" at bounding box center [467, 186] width 147 height 30
type input "3"
type input "[PERSON_NAME]"
click at [319, 290] on button "Next" at bounding box center [388, 307] width 138 height 34
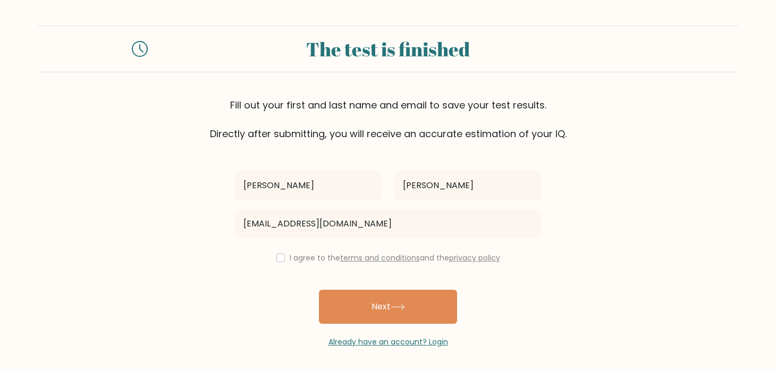
click at [281, 261] on div "I agree to the terms and conditions and the privacy policy" at bounding box center [387, 257] width 319 height 13
click at [281, 259] on input "checkbox" at bounding box center [280, 257] width 9 height 9
checkbox input "true"
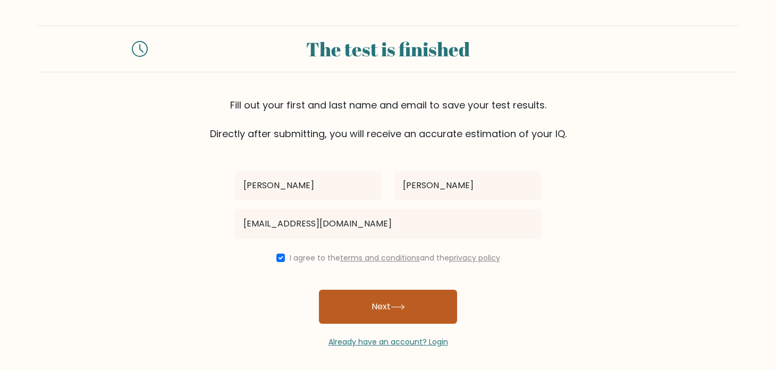
click at [376, 311] on button "Next" at bounding box center [388, 307] width 138 height 34
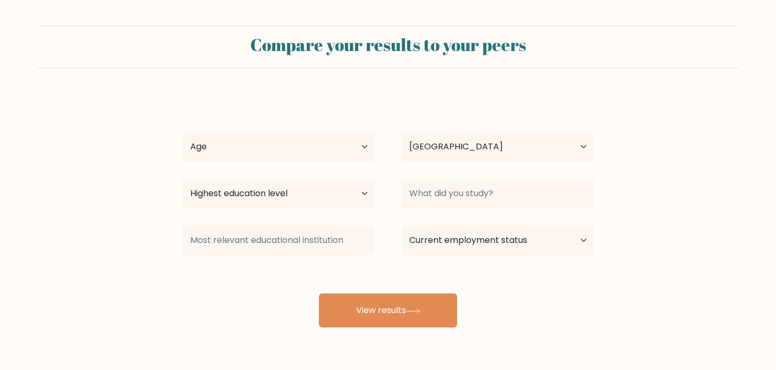
select select "MX"
click at [312, 147] on select "Age Under 18 years old 18-24 years old 25-34 years old 35-44 years old 45-54 ye…" at bounding box center [278, 147] width 193 height 30
select select "min_18"
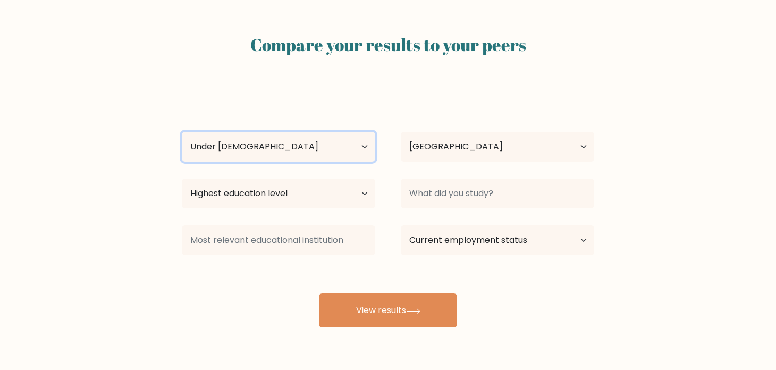
click at [182, 132] on select "Age Under 18 years old 18-24 years old 25-34 years old 35-44 years old 45-54 ye…" at bounding box center [278, 147] width 193 height 30
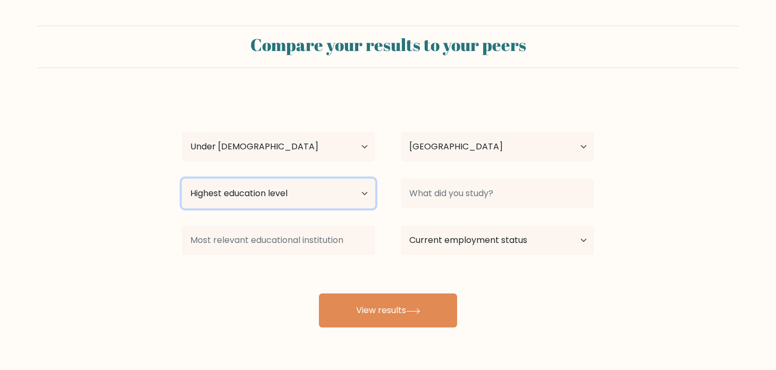
click at [302, 193] on select "Highest education level No schooling Primary Lower Secondary Upper Secondary Oc…" at bounding box center [278, 194] width 193 height 30
select select "upper_secondary"
click at [182, 179] on select "Highest education level No schooling Primary Lower Secondary Upper Secondary Oc…" at bounding box center [278, 194] width 193 height 30
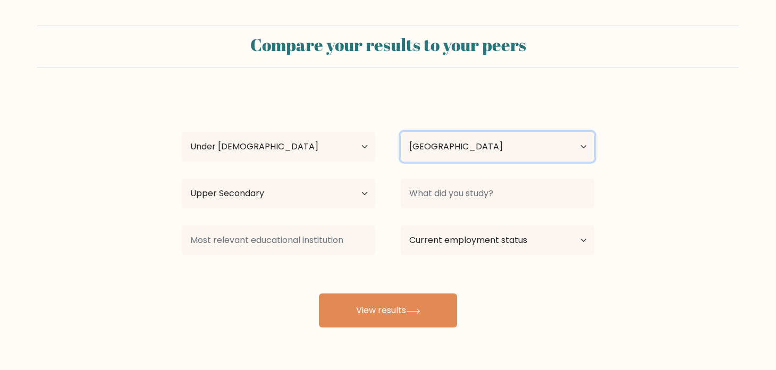
click at [455, 157] on select "Country Afghanistan Albania Algeria American Samoa Andorra Angola Anguilla Anta…" at bounding box center [497, 147] width 193 height 30
click at [451, 107] on div "Carlos Rojas Age Under 18 years old 18-24 years old 25-34 years old 35-44 years…" at bounding box center [387, 211] width 425 height 234
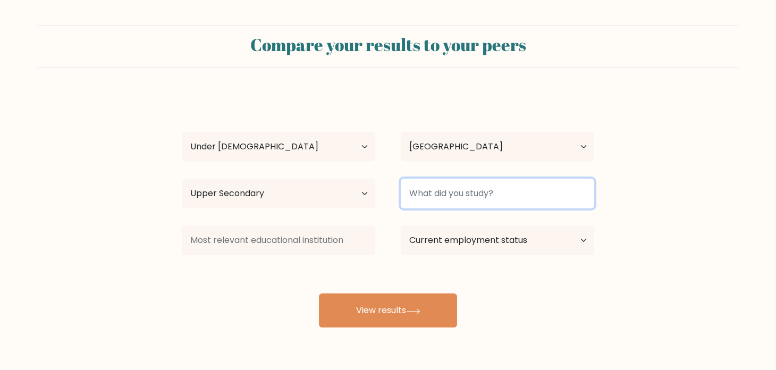
click at [444, 196] on input at bounding box center [497, 194] width 193 height 30
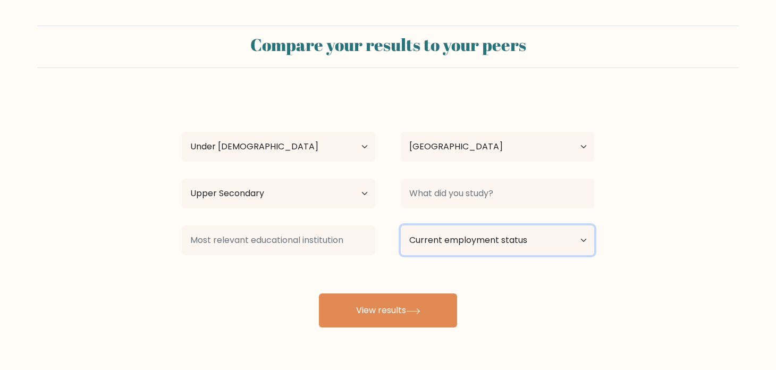
click at [443, 241] on select "Current employment status Employed Student Retired Other / prefer not to answer" at bounding box center [497, 240] width 193 height 30
select select "student"
click at [401, 225] on select "Current employment status Employed Student Retired Other / prefer not to answer" at bounding box center [497, 240] width 193 height 30
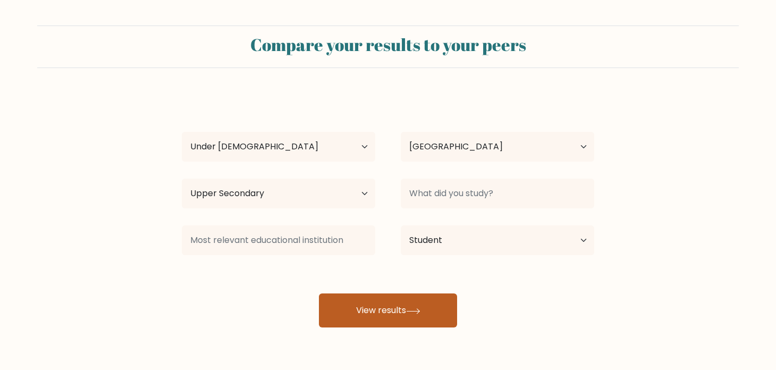
click at [436, 307] on button "View results" at bounding box center [388, 310] width 138 height 34
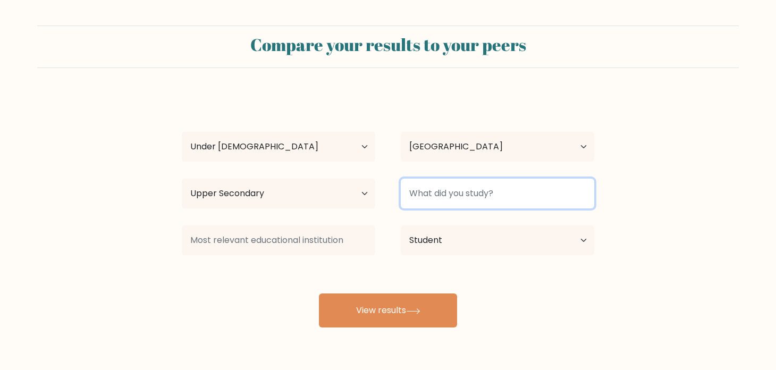
drag, startPoint x: 455, startPoint y: 200, endPoint x: 457, endPoint y: 191, distance: 9.2
click at [456, 193] on input at bounding box center [497, 194] width 193 height 30
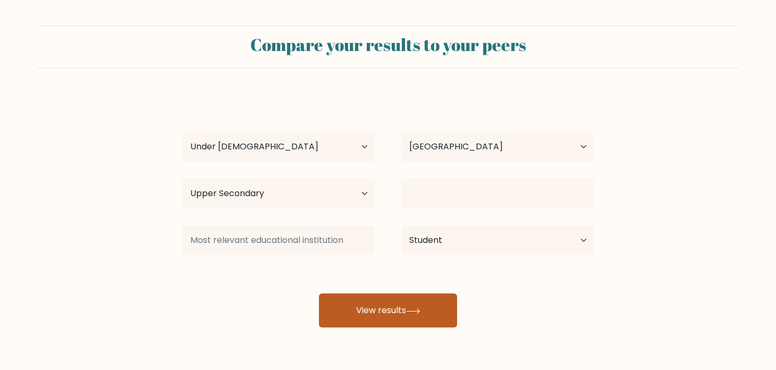
click at [417, 319] on button "View results" at bounding box center [388, 310] width 138 height 34
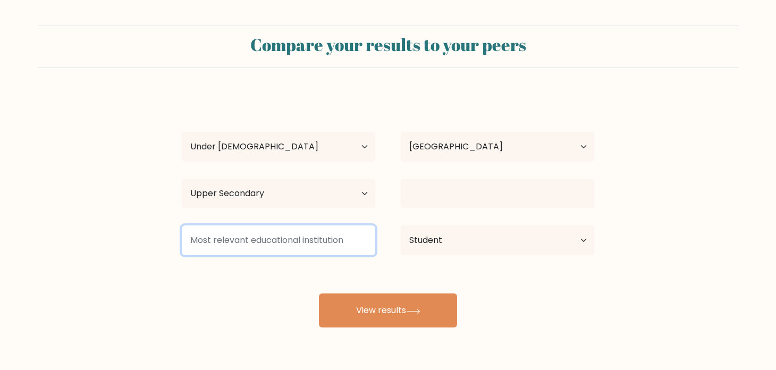
click at [315, 230] on input at bounding box center [278, 240] width 193 height 30
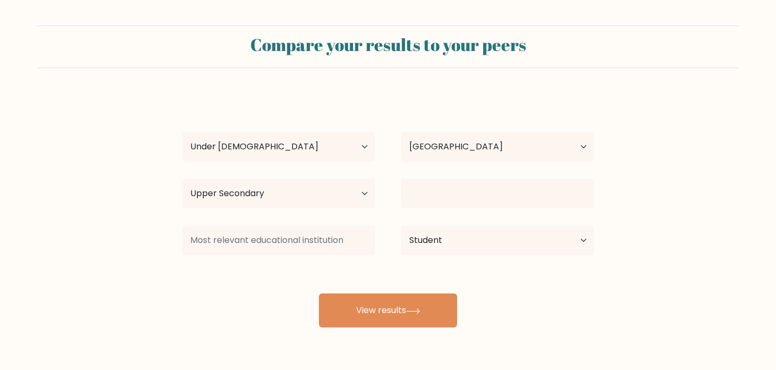
click at [323, 222] on div at bounding box center [278, 240] width 219 height 38
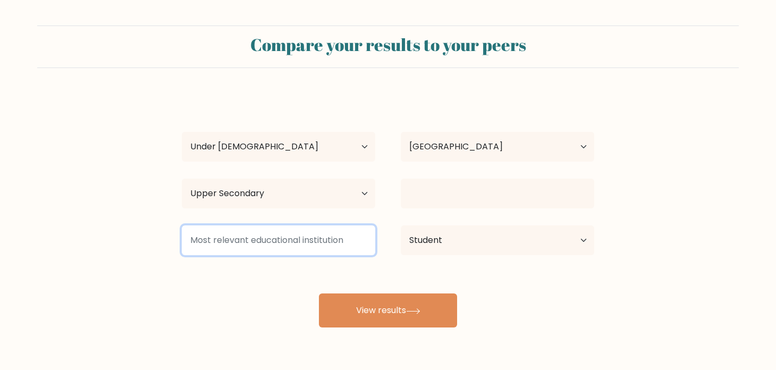
click at [320, 243] on input at bounding box center [278, 240] width 193 height 30
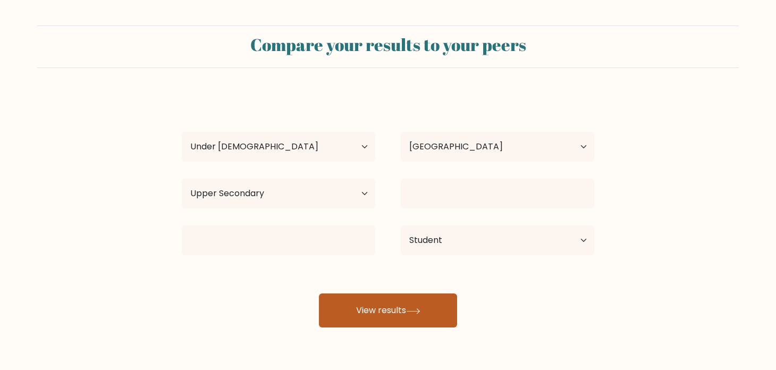
click at [352, 295] on button "View results" at bounding box center [388, 310] width 138 height 34
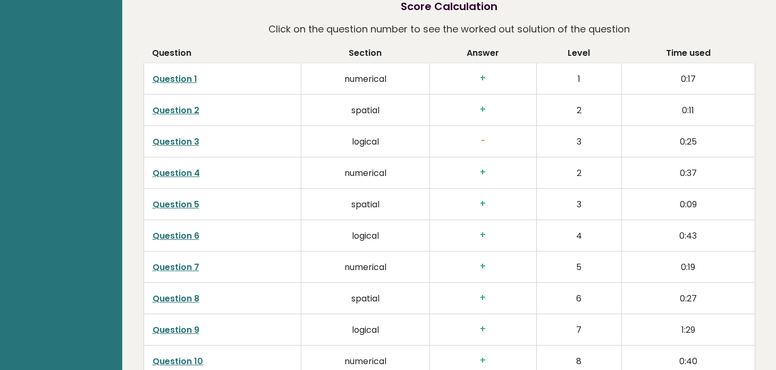
scroll to position [1647, 0]
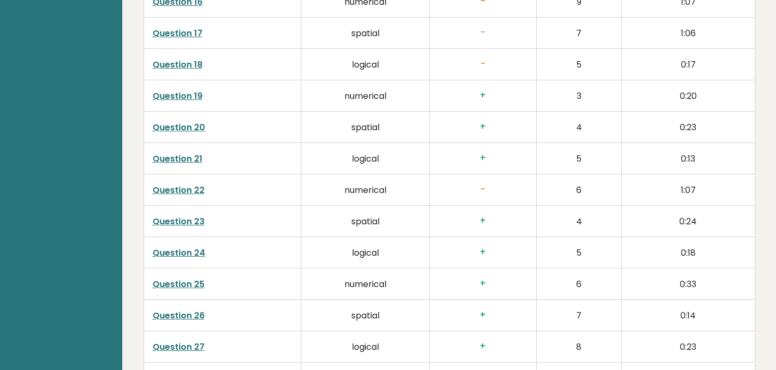
scroll to position [2391, 0]
